Goal: Task Accomplishment & Management: Manage account settings

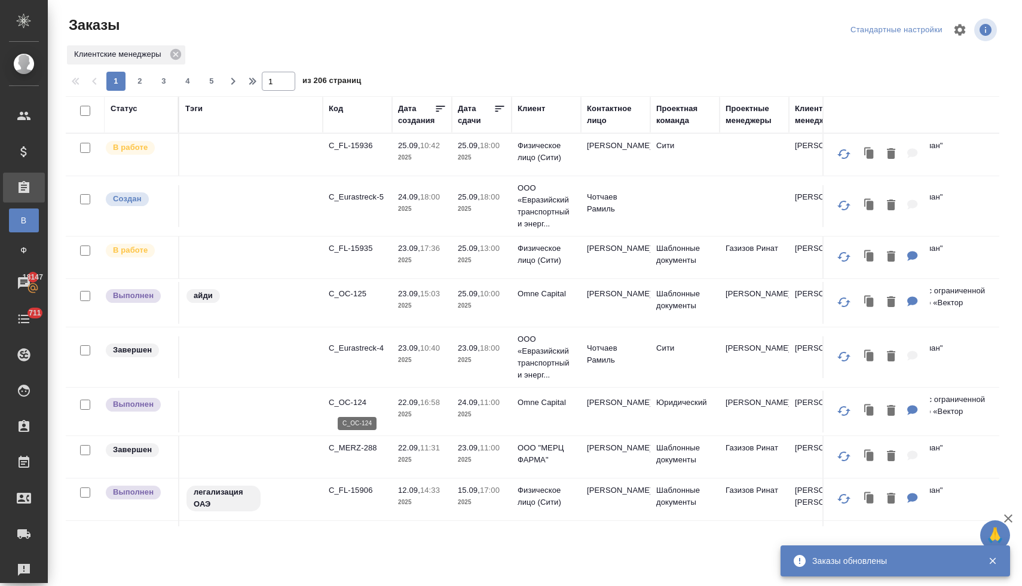
click at [356, 403] on p "C_OC-124" at bounding box center [357, 403] width 57 height 12
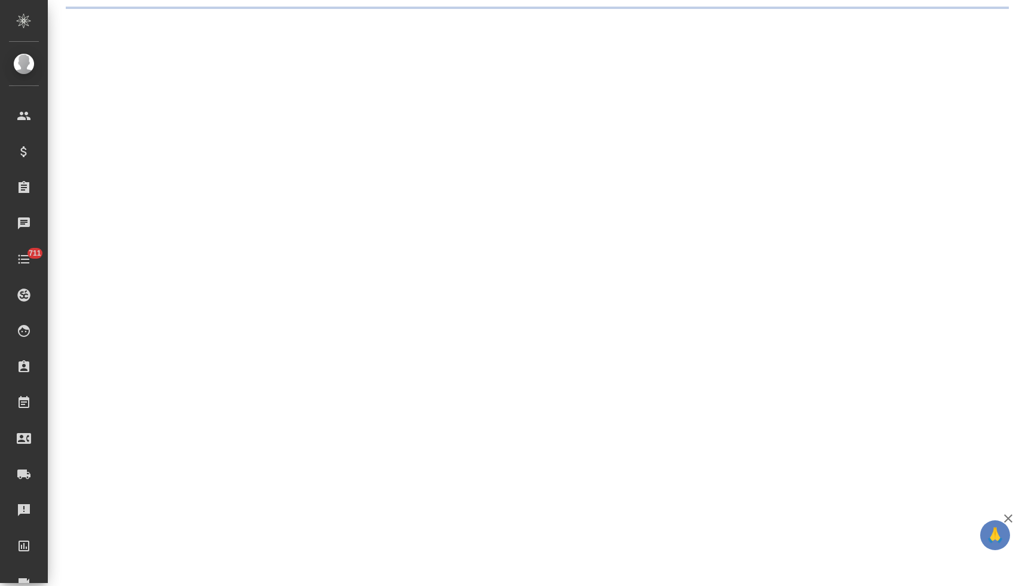
select select "RU"
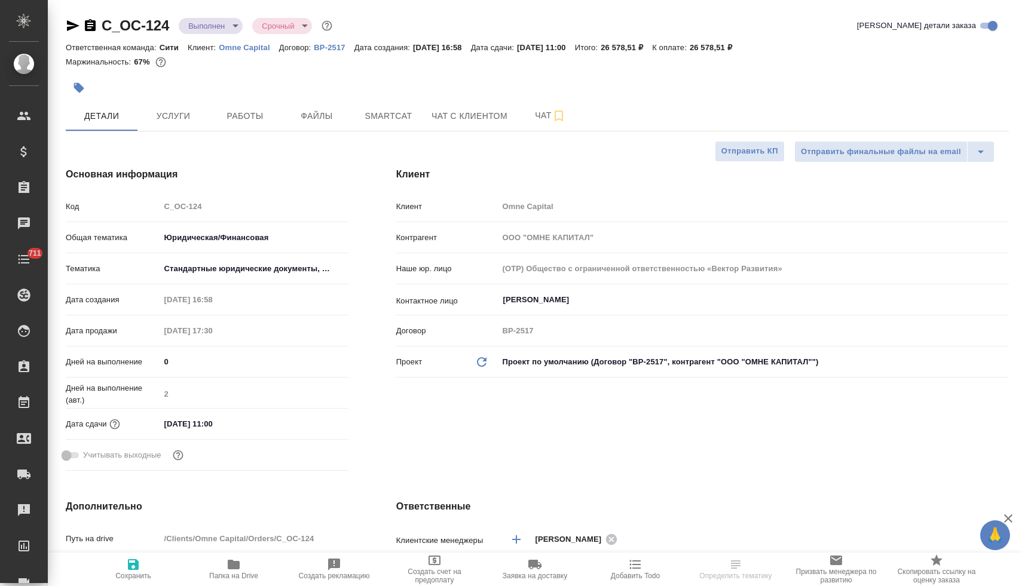
type textarea "x"
type input "[PERSON_NAME]"
type textarea "x"
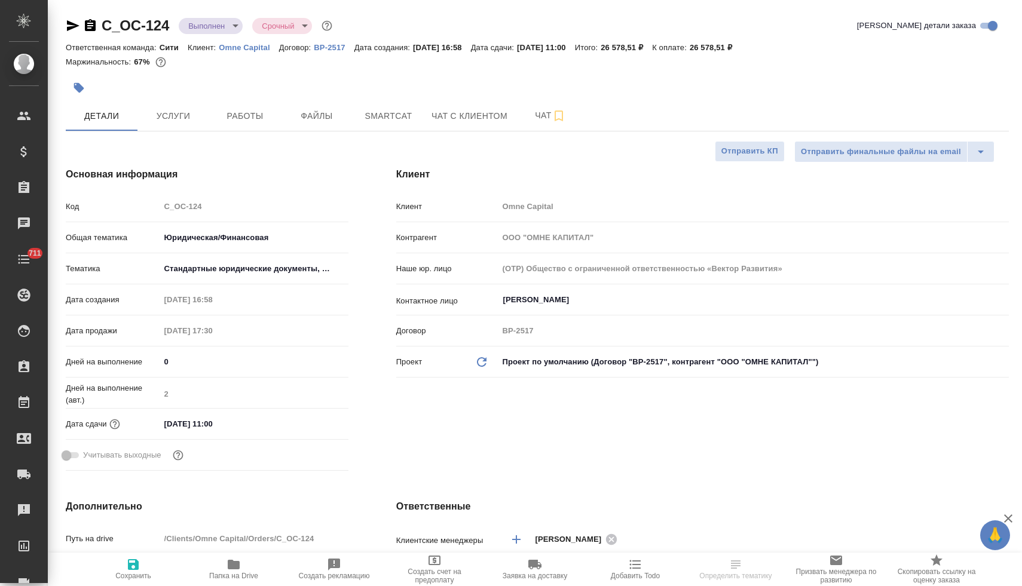
type textarea "x"
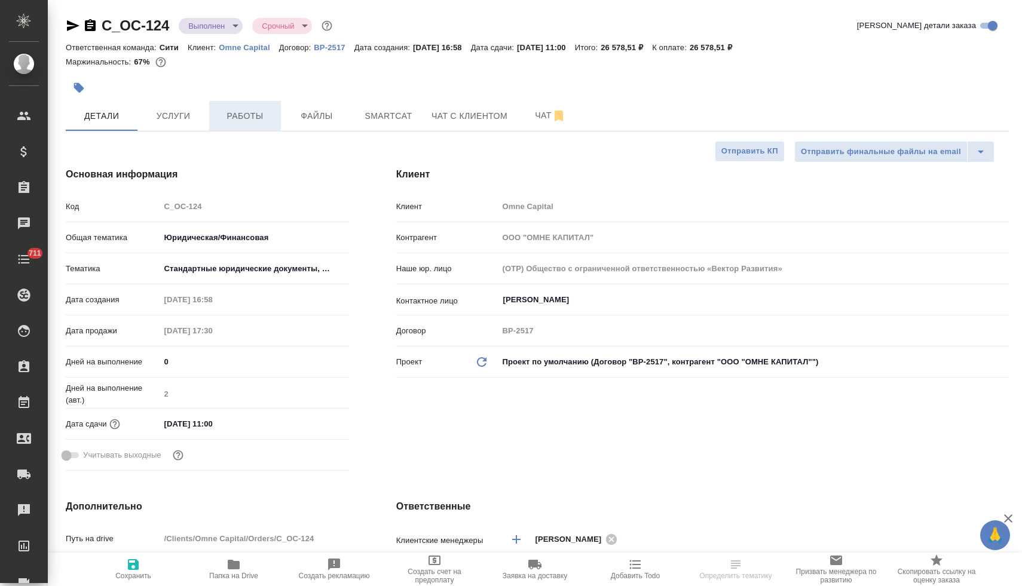
click at [243, 119] on span "Работы" at bounding box center [244, 116] width 57 height 15
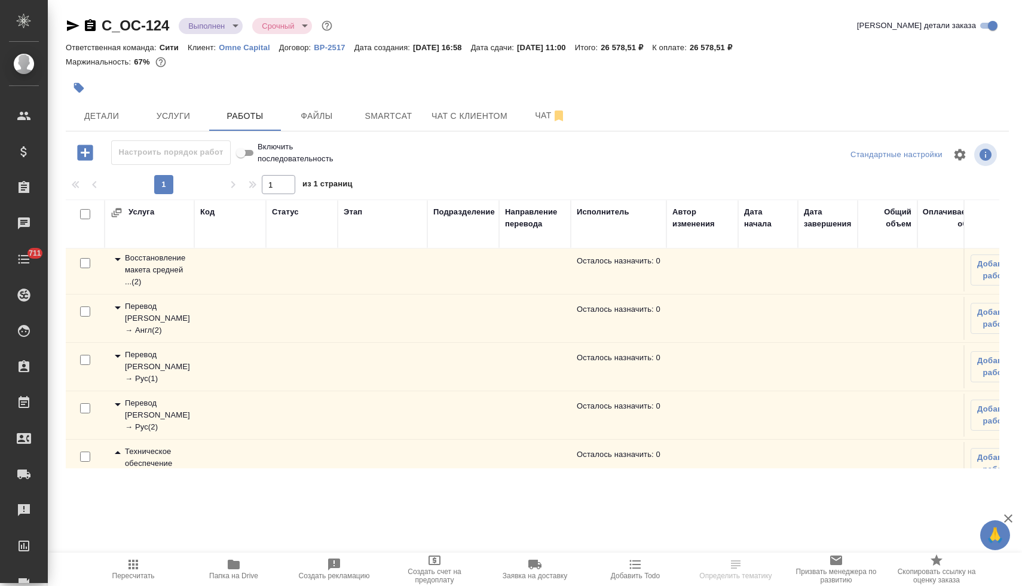
scroll to position [92, 0]
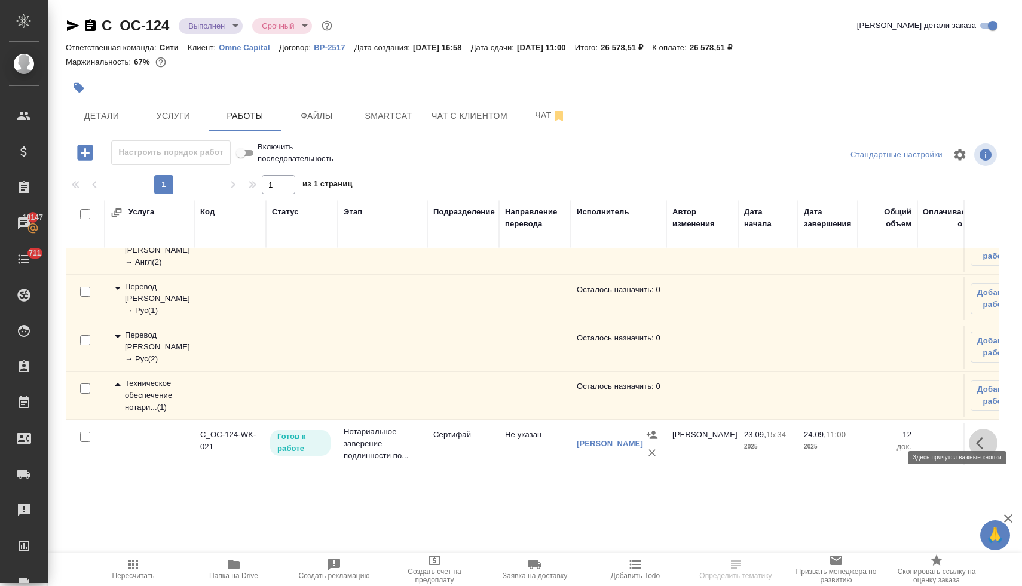
click at [976, 437] on icon "button" at bounding box center [979, 443] width 7 height 12
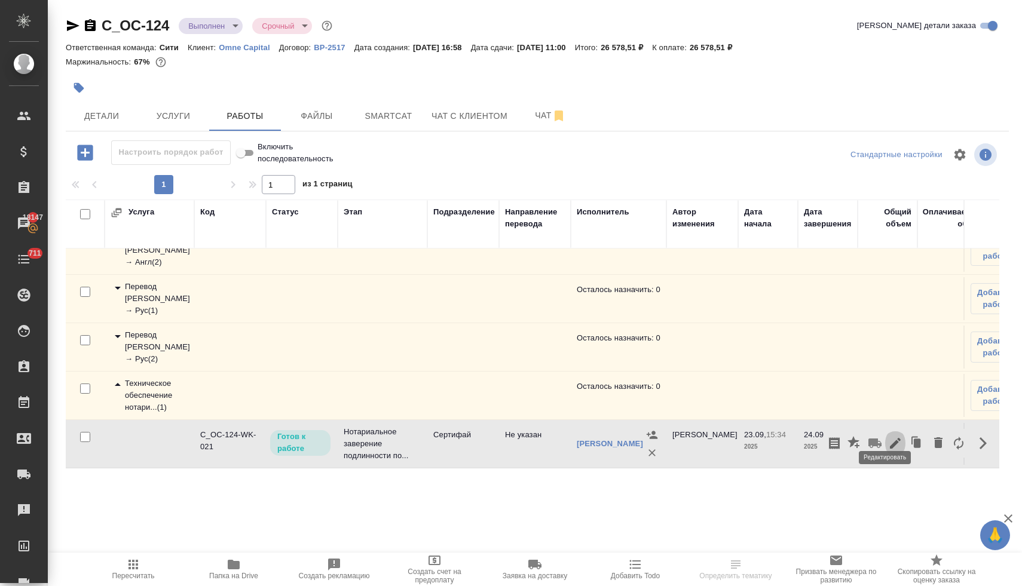
click at [890, 438] on icon "button" at bounding box center [895, 443] width 11 height 11
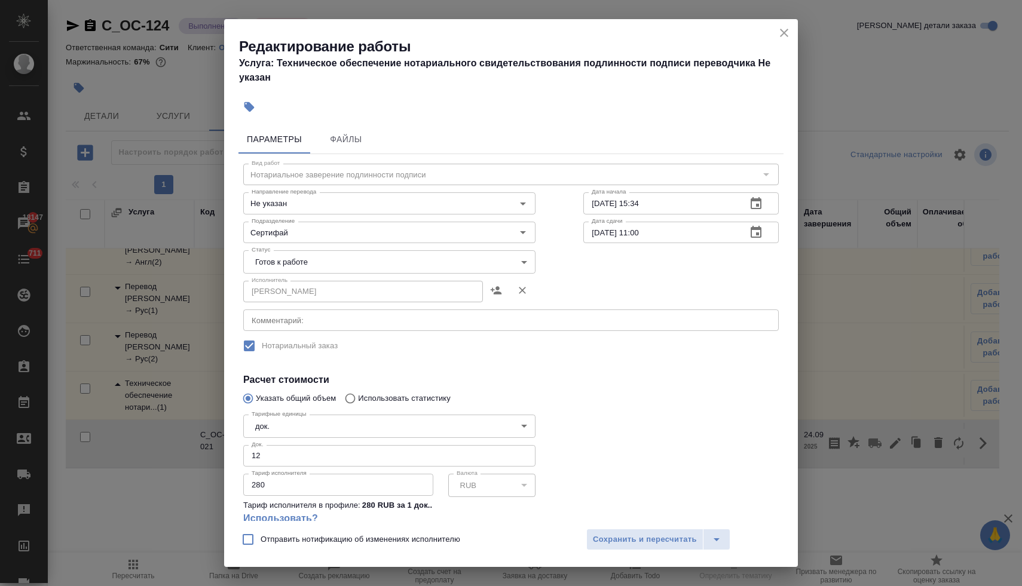
click at [321, 264] on body "🙏 .cls-1 fill:#fff; AWATERA Lyamina Nadezhda Клиенты Спецификации Заказы 18147 …" at bounding box center [511, 293] width 1022 height 586
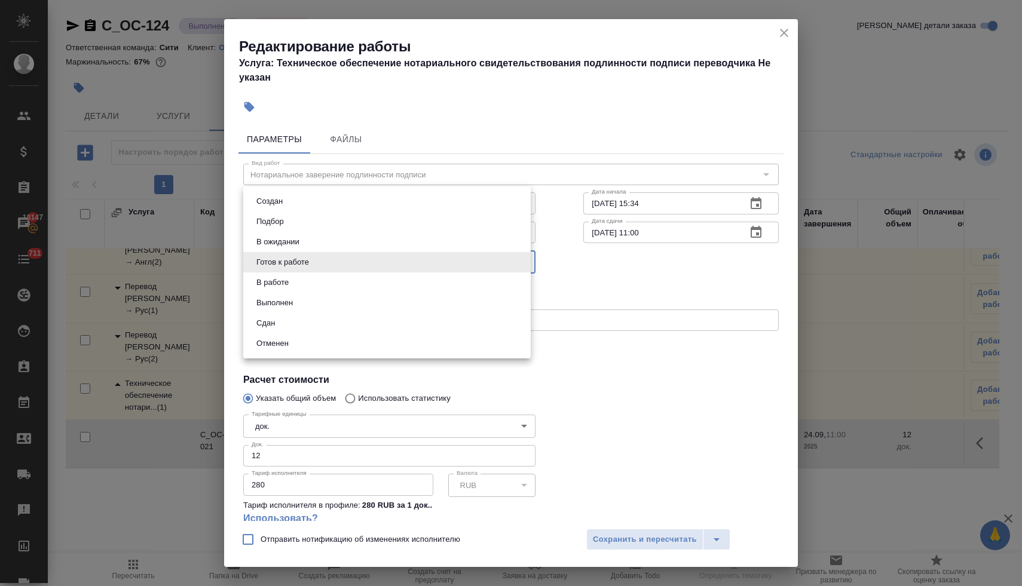
click at [323, 327] on li "Сдан" at bounding box center [386, 323] width 287 height 20
type input "closed"
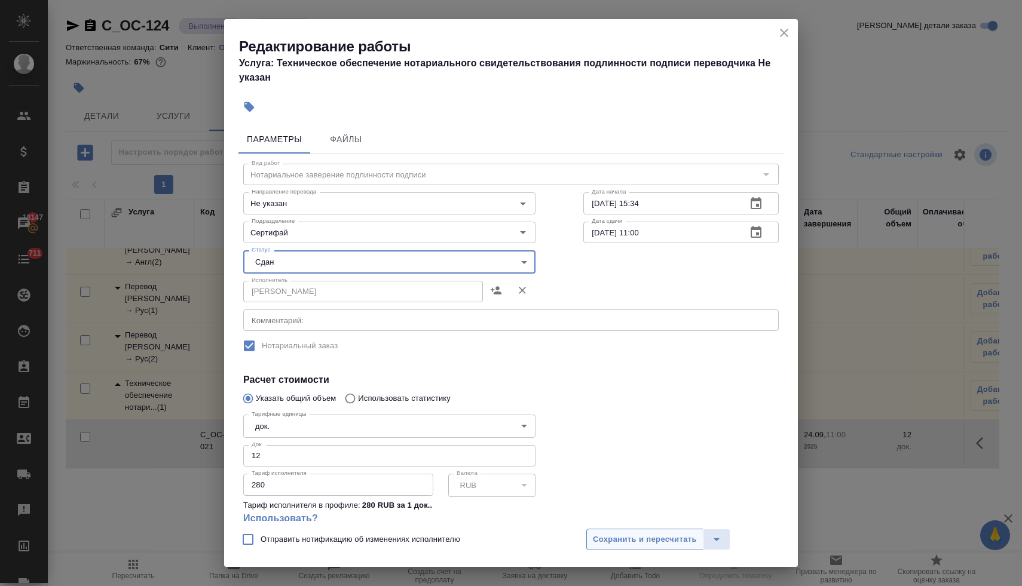
click at [666, 548] on button "Сохранить и пересчитать" at bounding box center [644, 540] width 117 height 22
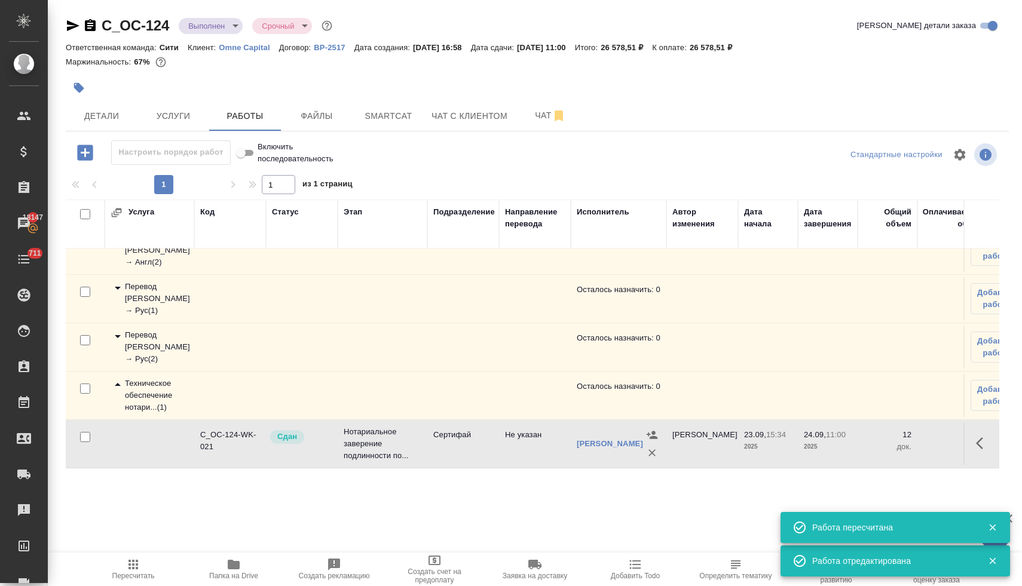
click at [131, 566] on icon "button" at bounding box center [133, 564] width 14 height 14
click at [180, 114] on div "C_OC-124 Выполнен completed Срочный urgent Кратко детали заказа Ответственная к…" at bounding box center [537, 249] width 956 height 499
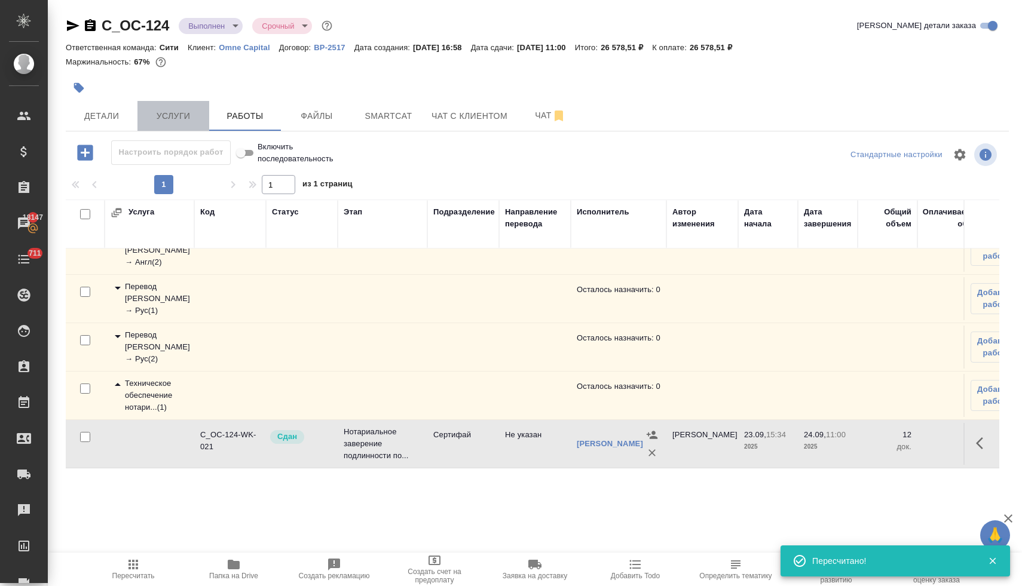
click at [178, 114] on span "Услуги" at bounding box center [173, 116] width 57 height 15
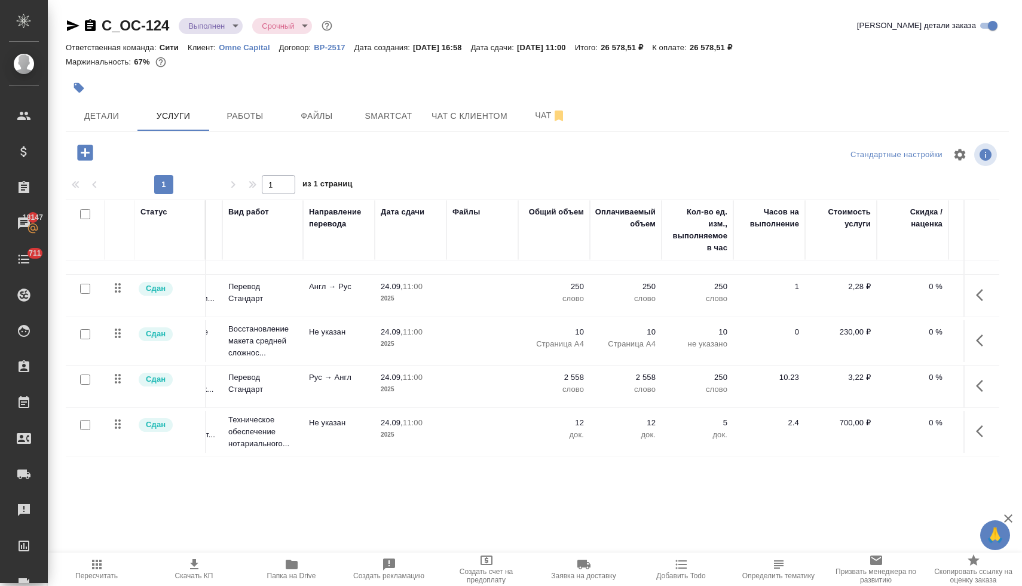
scroll to position [38, 202]
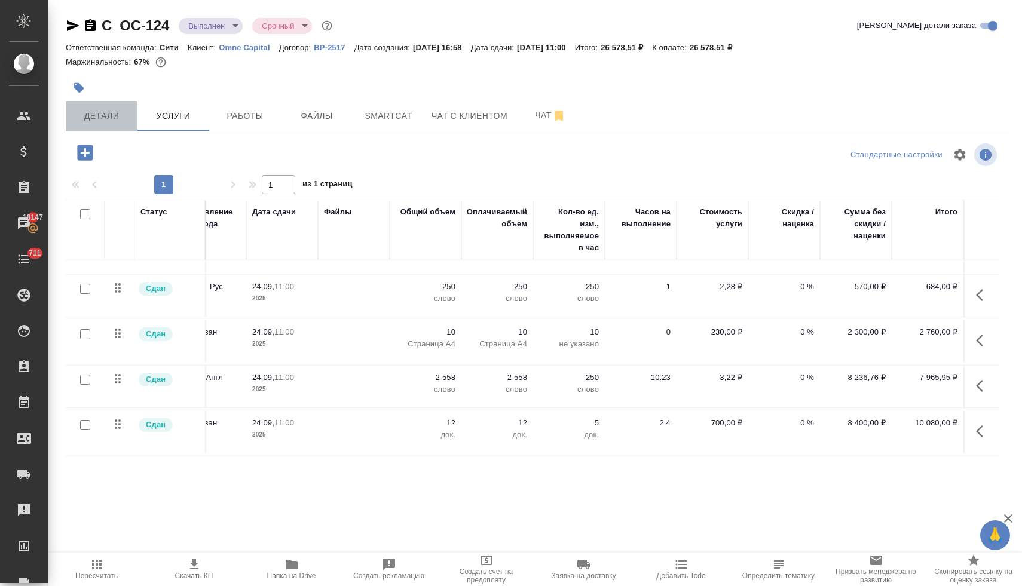
click at [106, 118] on span "Детали" at bounding box center [101, 116] width 57 height 15
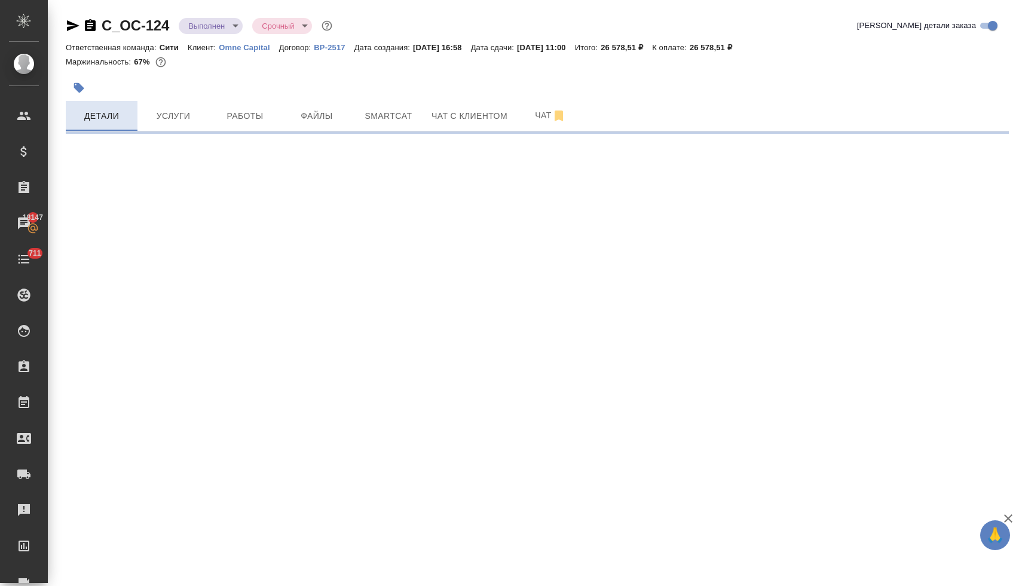
select select "RU"
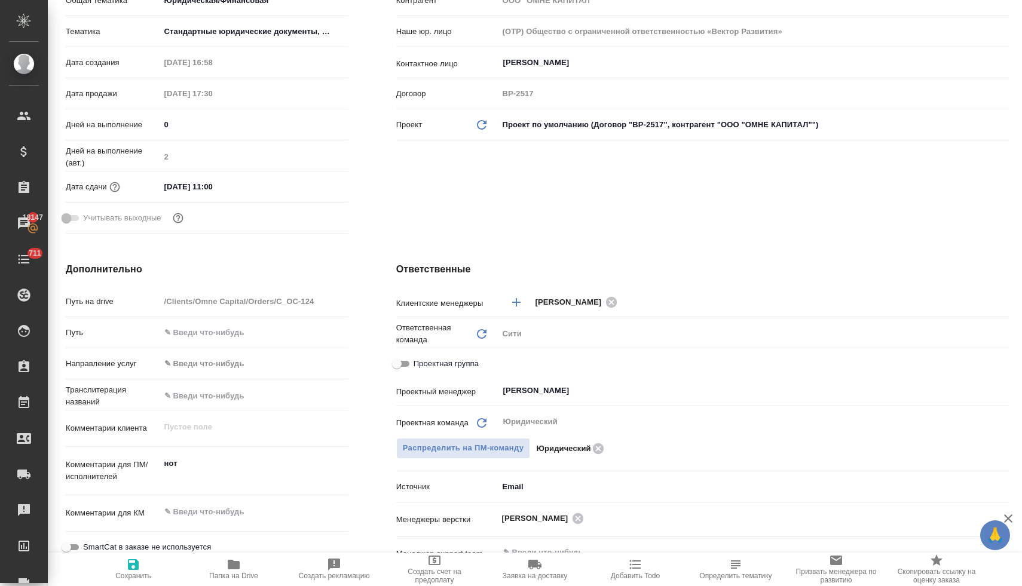
scroll to position [307, 0]
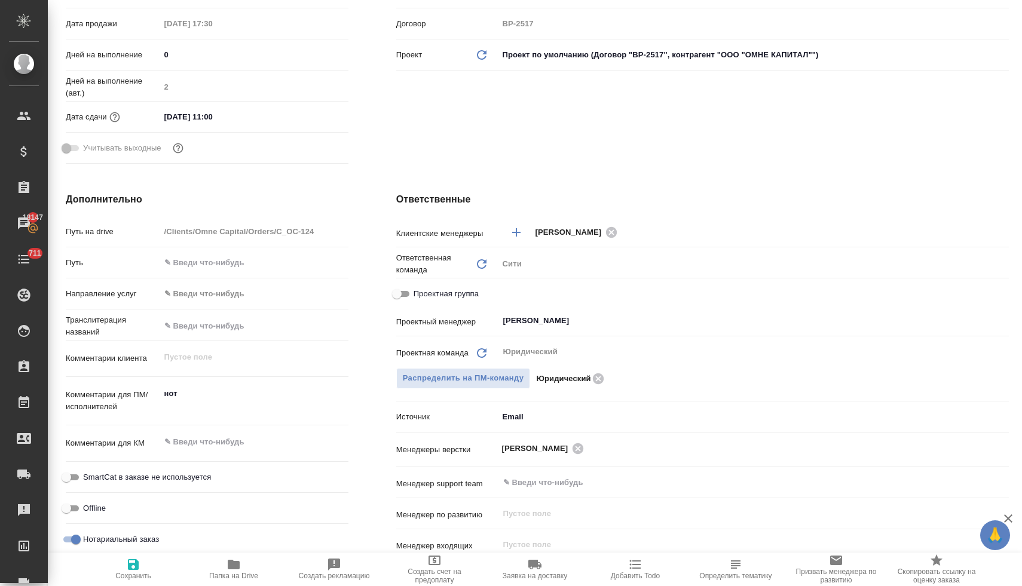
click at [415, 292] on span "Проектная группа" at bounding box center [445, 294] width 65 height 12
click at [415, 292] on input "Проектная группа" at bounding box center [396, 294] width 43 height 14
checkbox input "true"
type textarea "x"
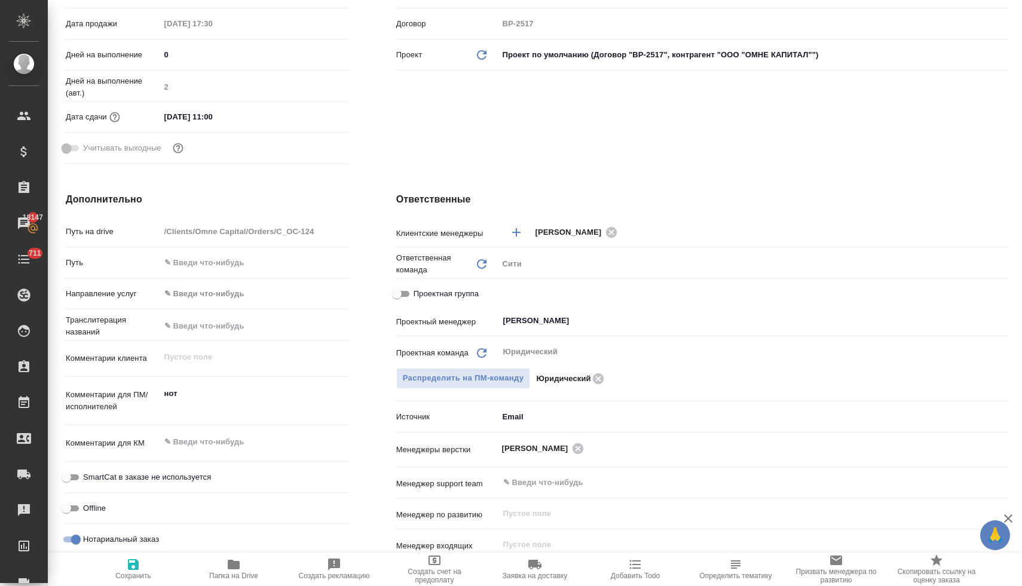
type textarea "x"
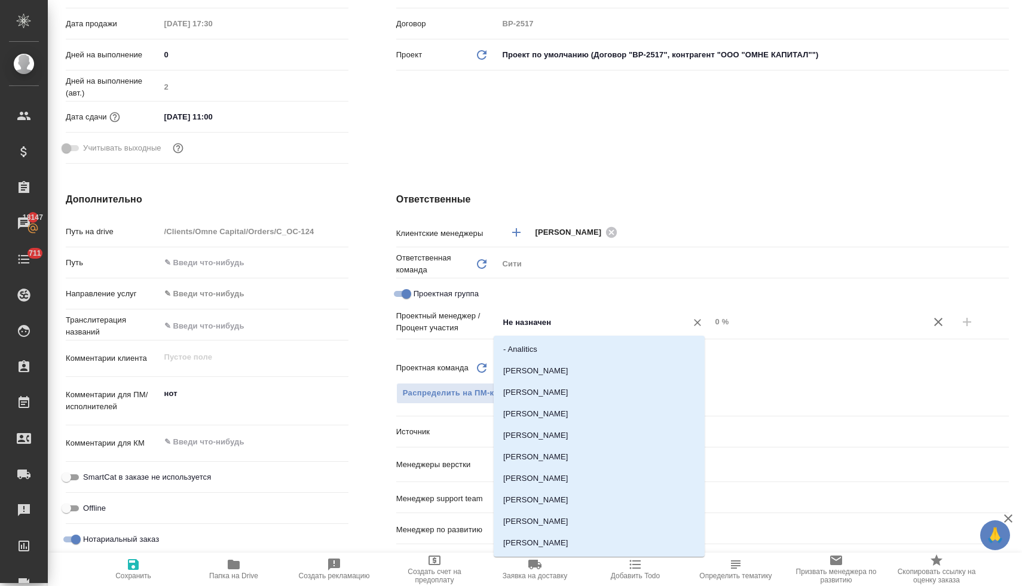
click at [528, 323] on input "Не назначен" at bounding box center [584, 322] width 165 height 14
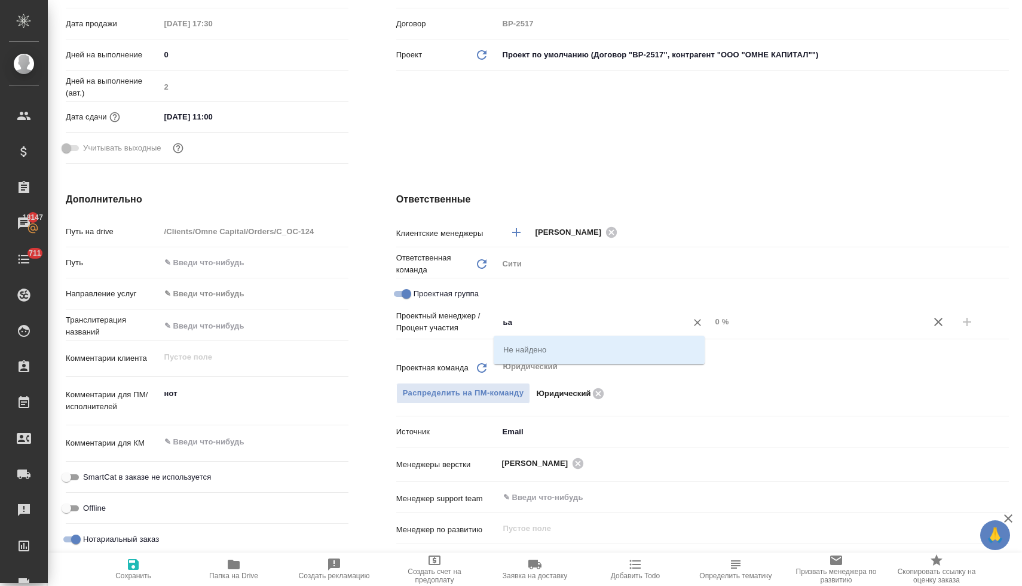
type input "ь"
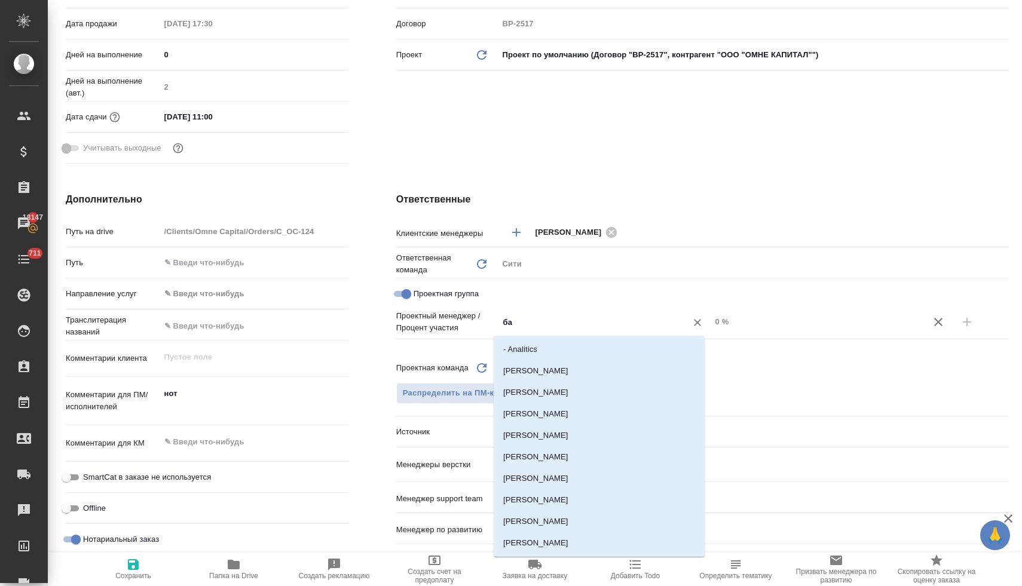
type input "баб"
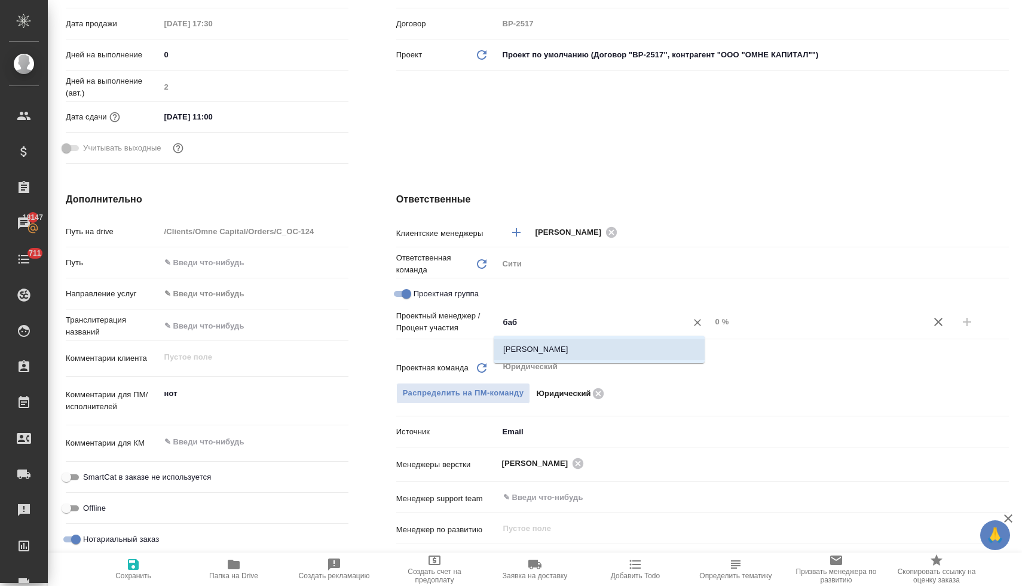
click at [538, 345] on li "[PERSON_NAME]" at bounding box center [598, 350] width 211 height 22
type textarea "x"
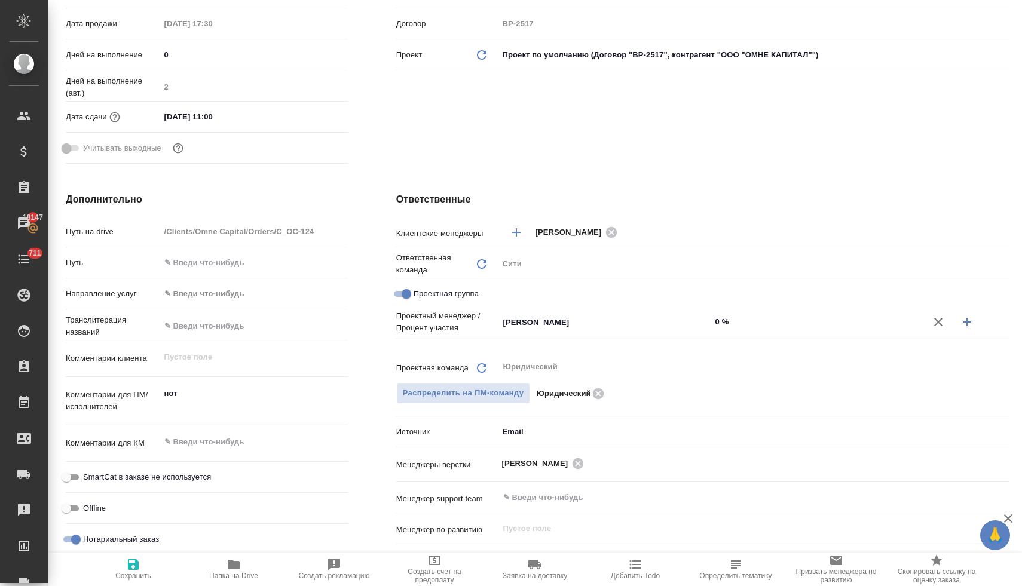
click at [962, 326] on icon "button" at bounding box center [966, 322] width 8 height 8
type textarea "x"
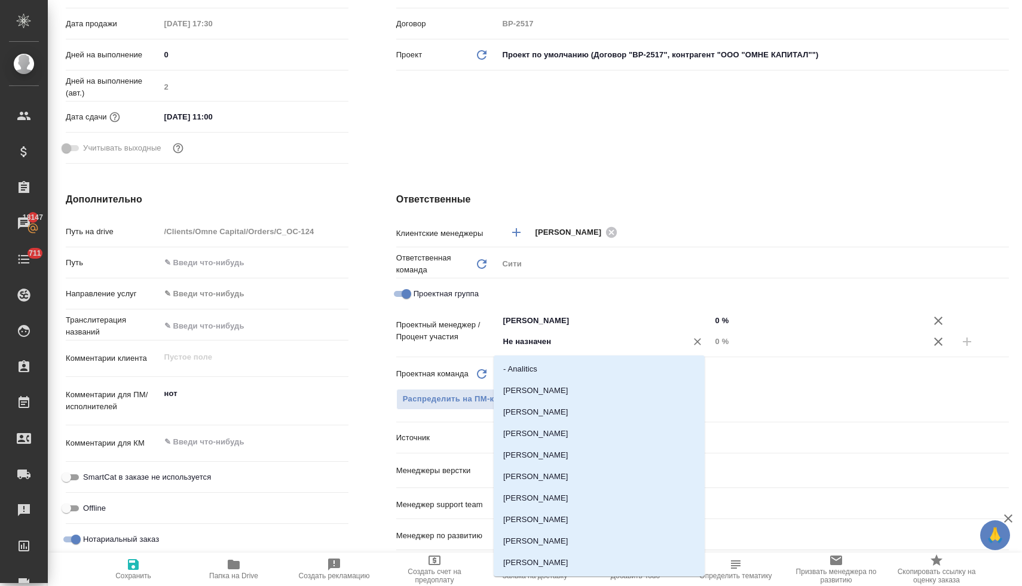
click at [571, 348] on input "Не назначен" at bounding box center [584, 342] width 165 height 14
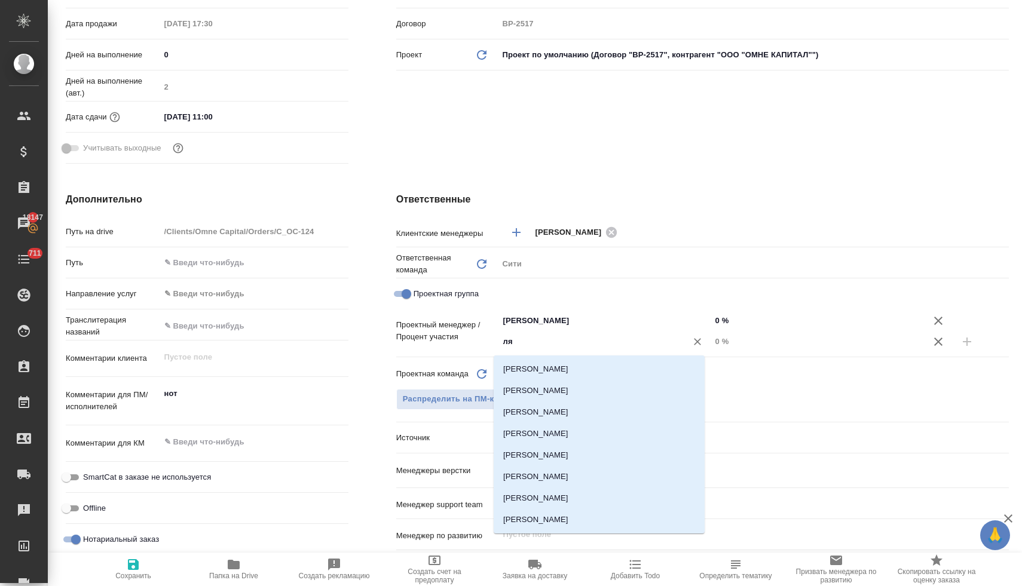
type input "лям"
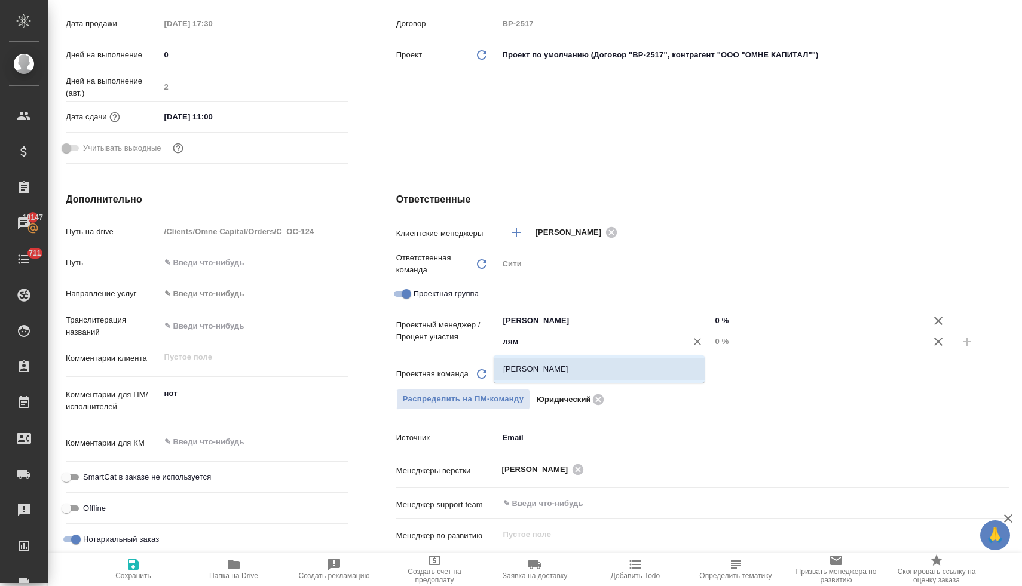
click at [575, 362] on li "[PERSON_NAME]" at bounding box center [598, 369] width 211 height 22
type textarea "x"
click at [713, 342] on input "0 %" at bounding box center [817, 341] width 213 height 17
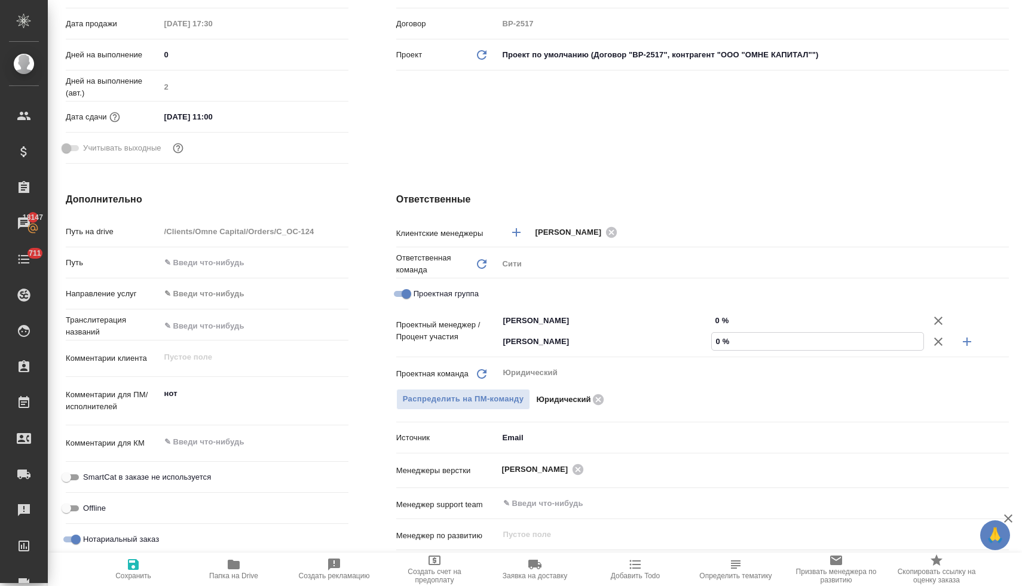
type textarea "x"
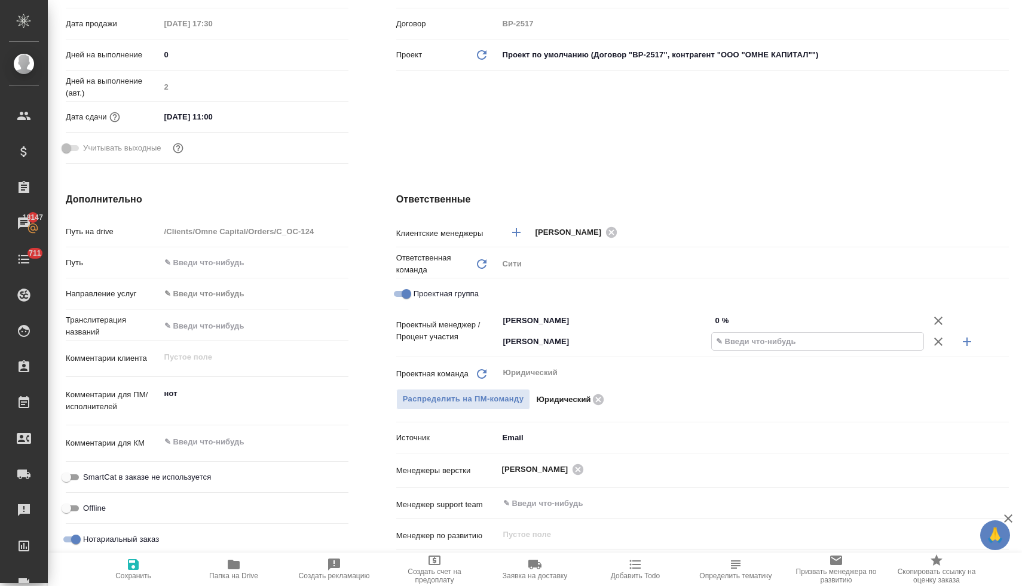
type textarea "x"
type input "2 %"
type textarea "x"
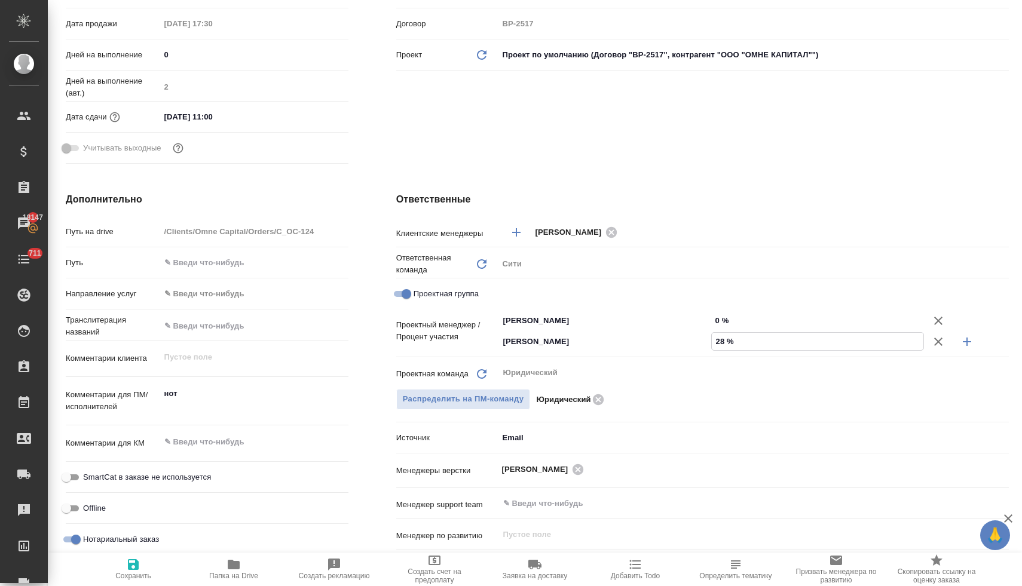
type input "28 %"
click at [715, 321] on input "0 %" at bounding box center [817, 320] width 211 height 17
type textarea "x"
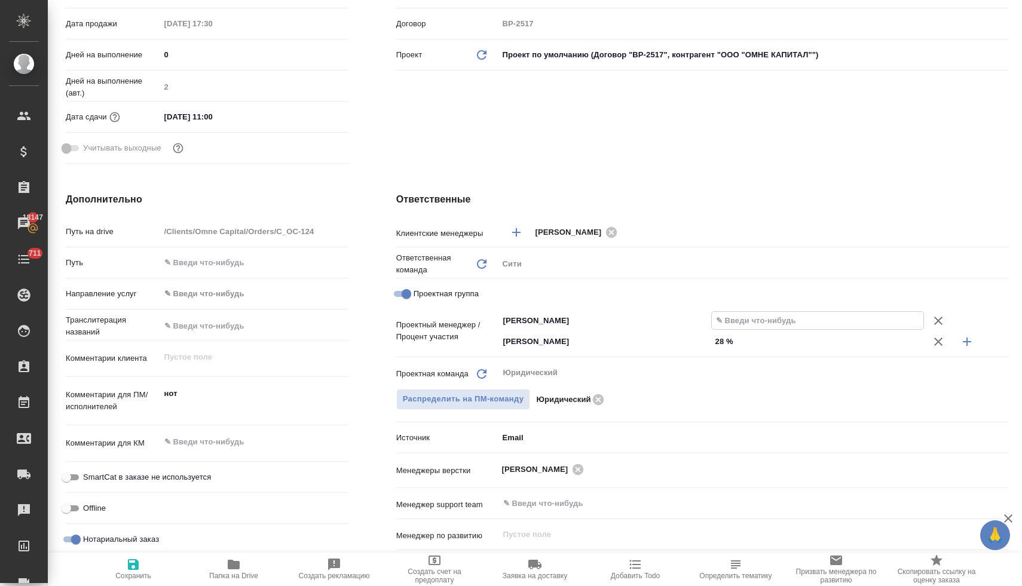
type textarea "x"
type input "7 %"
type textarea "x"
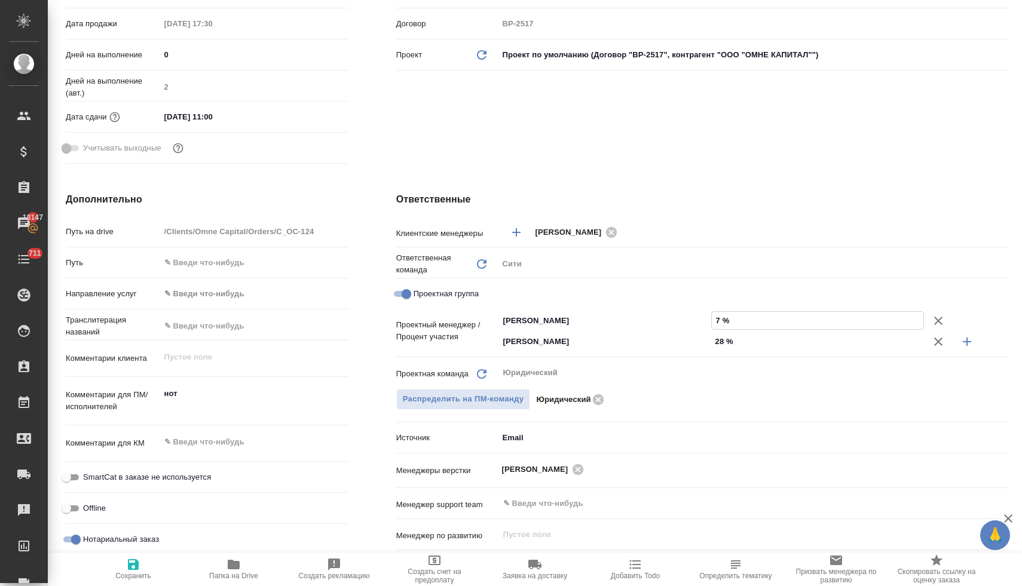
type textarea "x"
type input "72 %"
click at [137, 569] on icon "button" at bounding box center [133, 564] width 14 height 14
type textarea "x"
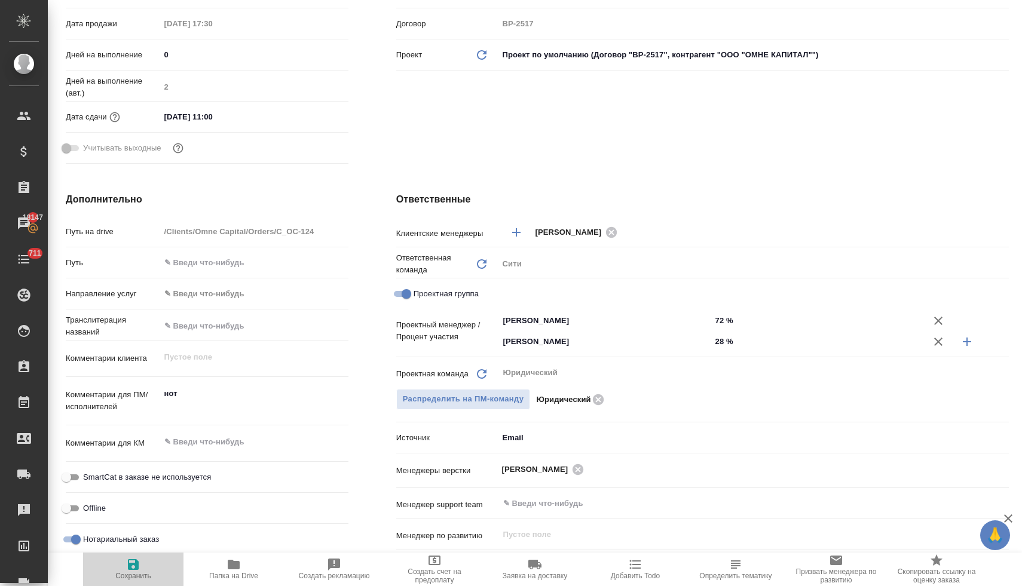
type textarea "x"
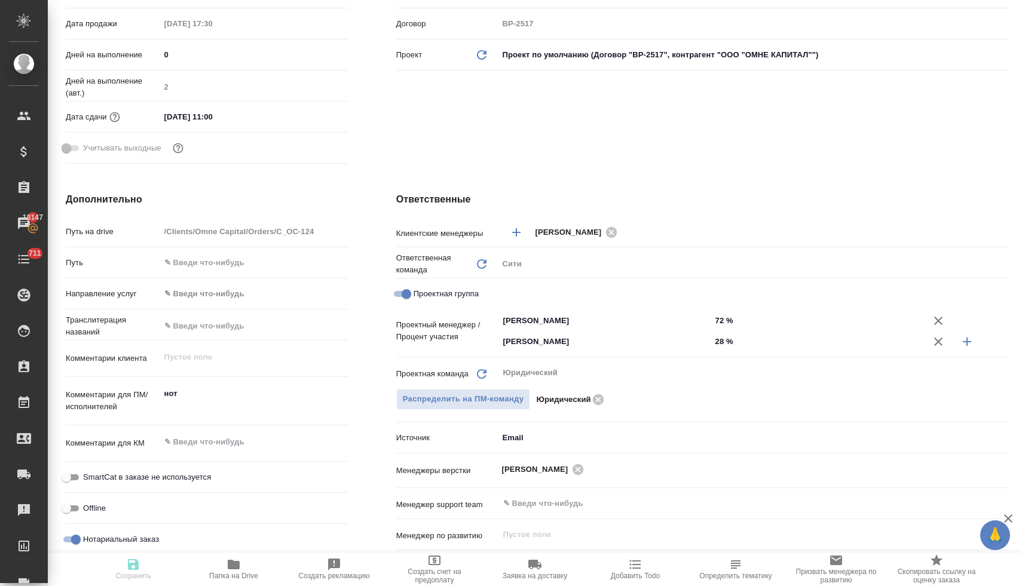
type textarea "x"
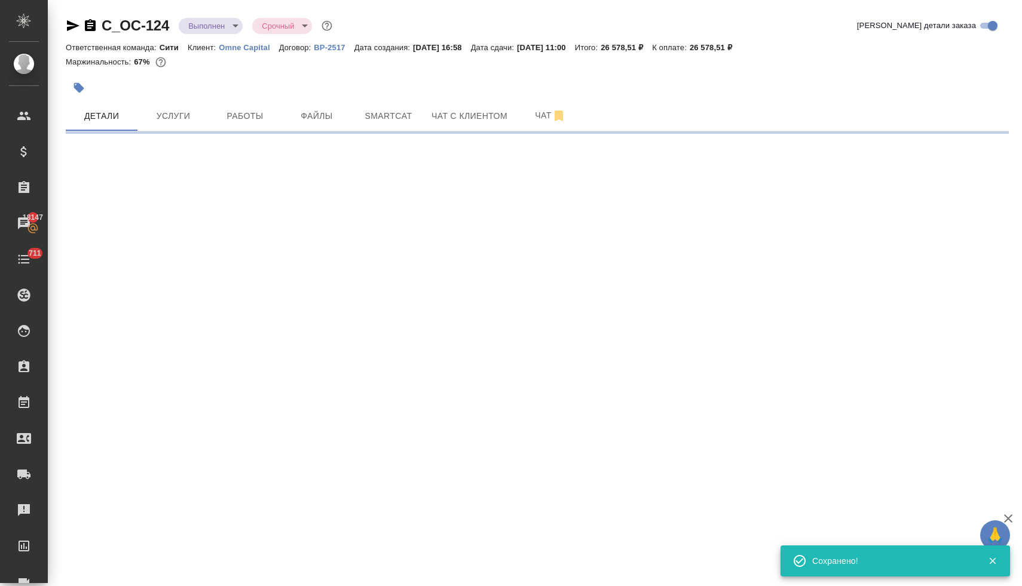
scroll to position [0, 0]
select select "RU"
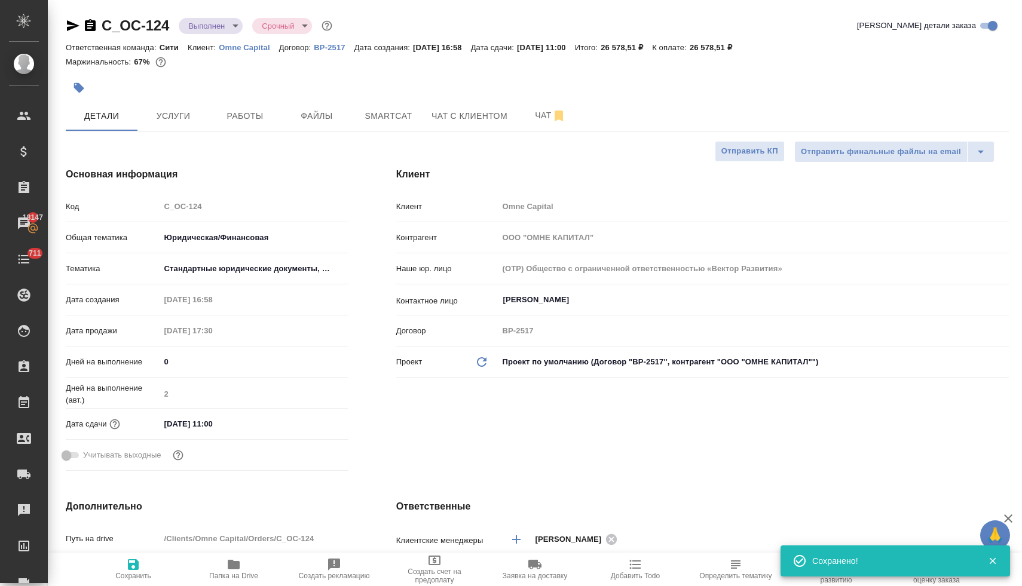
type textarea "x"
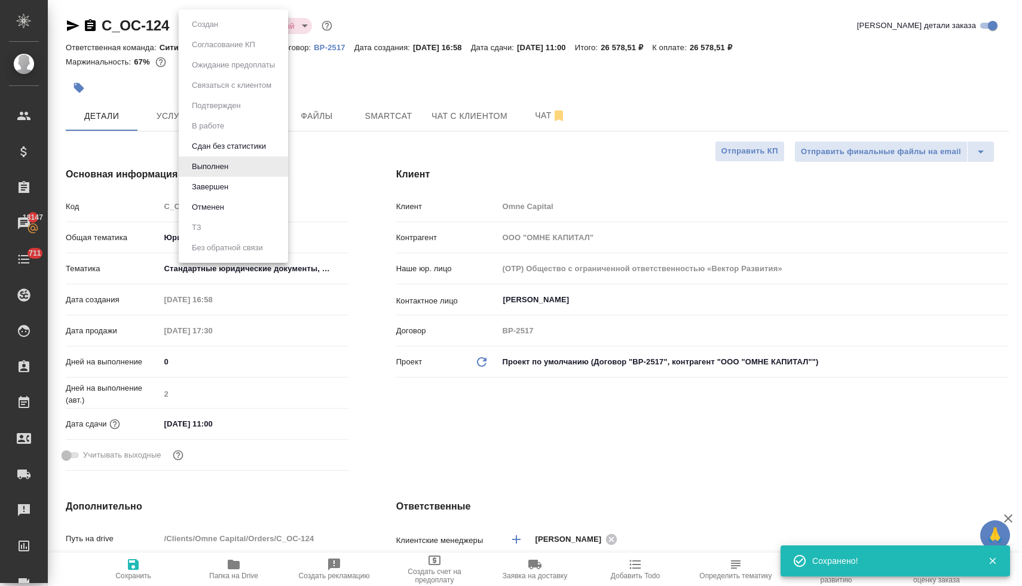
click at [206, 26] on body "🙏 .cls-1 fill:#fff; AWATERA Lyamina Nadezhda Клиенты Спецификации Заказы 18147 …" at bounding box center [511, 293] width 1022 height 586
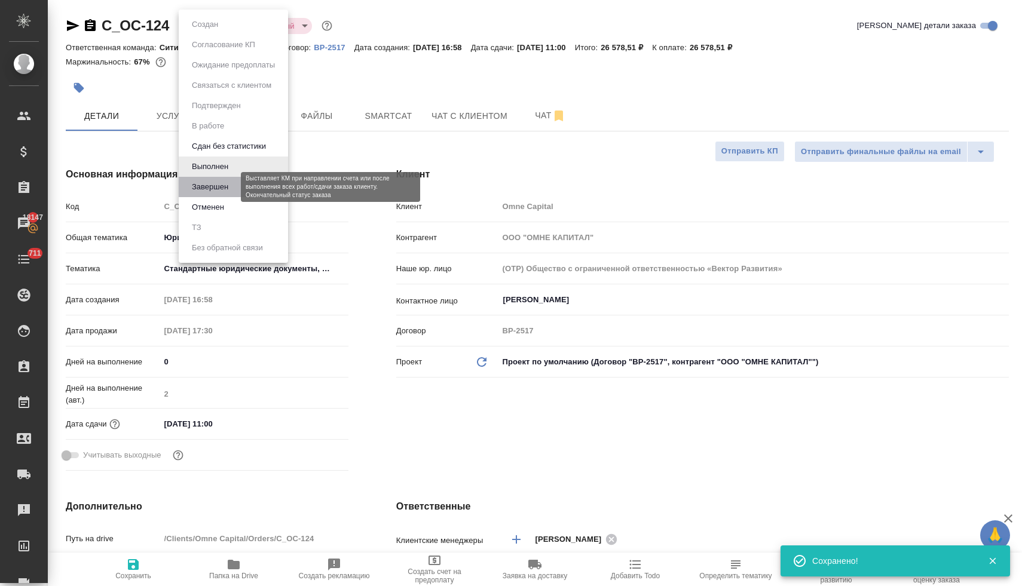
click at [212, 190] on button "Завершен" at bounding box center [210, 186] width 44 height 13
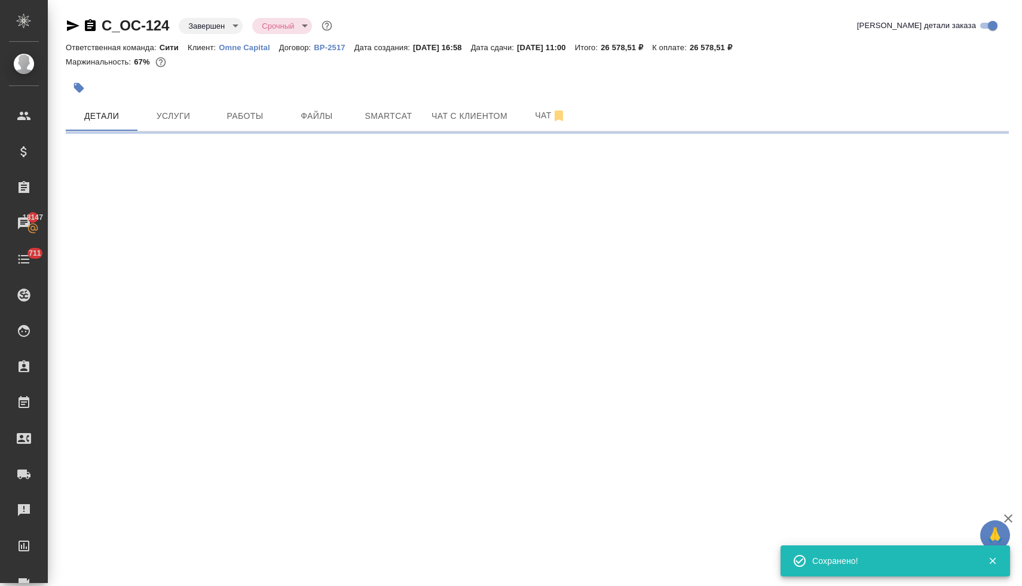
select select "RU"
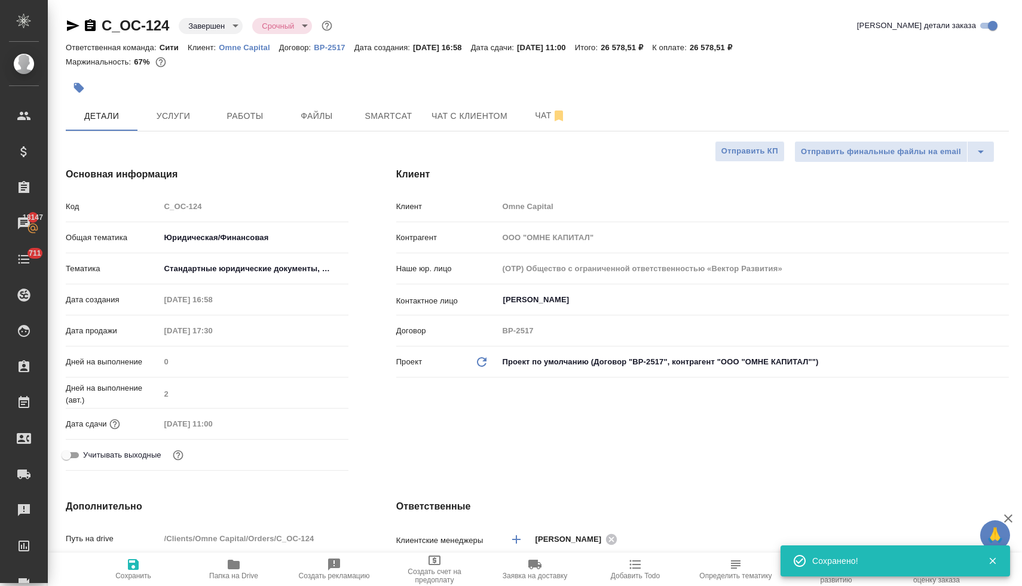
type textarea "x"
